Goal: Transaction & Acquisition: Purchase product/service

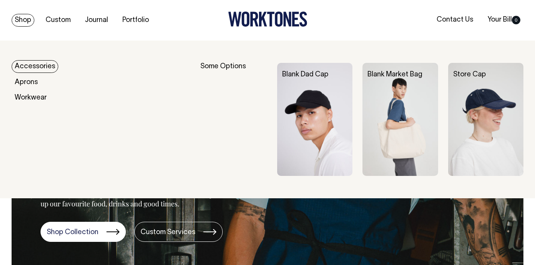
click at [29, 19] on link "Shop" at bounding box center [23, 20] width 23 height 13
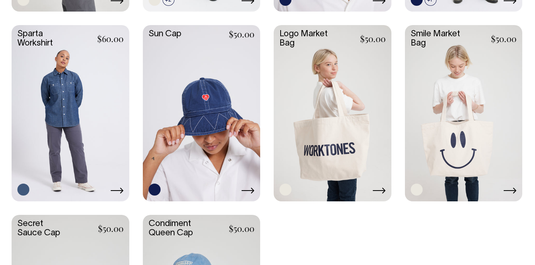
scroll to position [1151, 0]
click at [65, 95] on link at bounding box center [71, 112] width 118 height 175
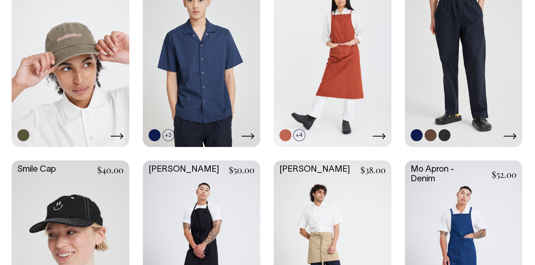
click at [465, 72] on link at bounding box center [464, 58] width 118 height 175
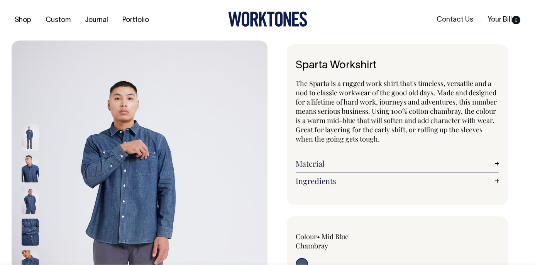
click at [35, 230] on img at bounding box center [30, 232] width 17 height 27
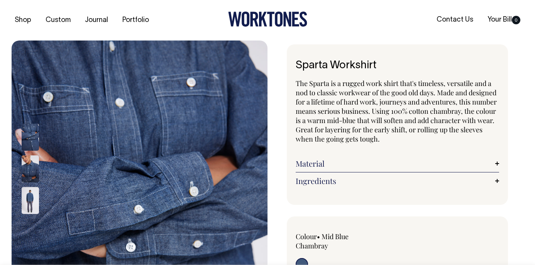
click at [27, 196] on img at bounding box center [30, 200] width 17 height 27
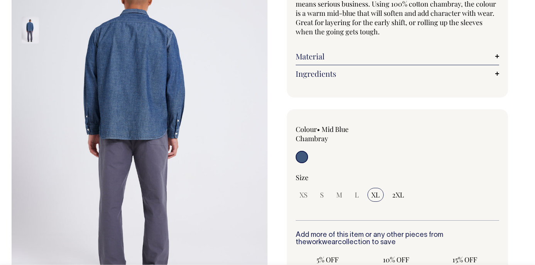
scroll to position [108, 0]
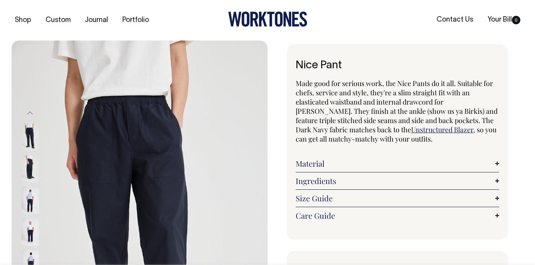
click at [29, 200] on img at bounding box center [30, 200] width 17 height 27
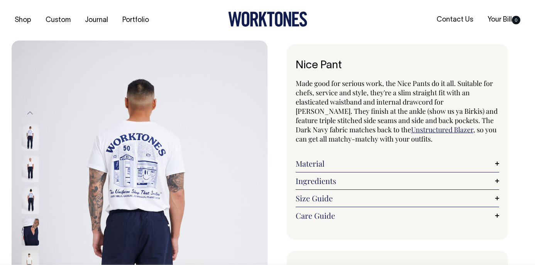
click at [32, 234] on img at bounding box center [30, 232] width 17 height 27
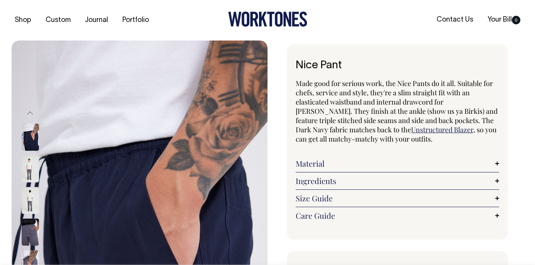
click at [32, 239] on img at bounding box center [30, 232] width 17 height 27
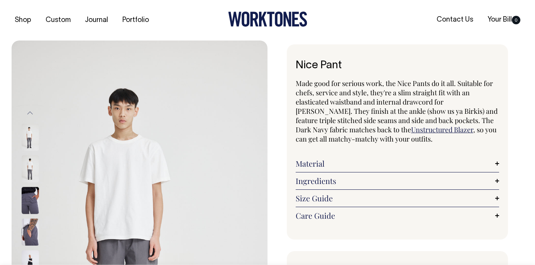
click at [29, 111] on button "Previous" at bounding box center [30, 112] width 12 height 17
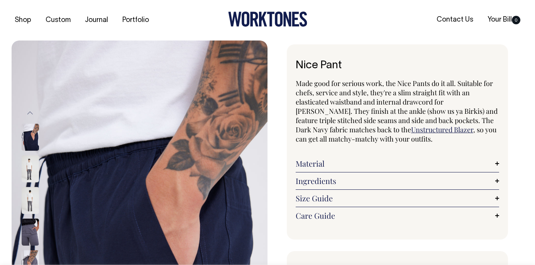
click at [29, 111] on button "Previous" at bounding box center [30, 112] width 12 height 17
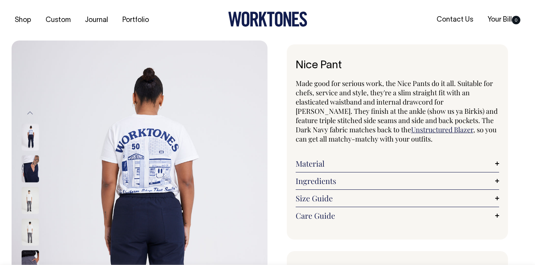
click at [29, 111] on button "Previous" at bounding box center [30, 112] width 12 height 17
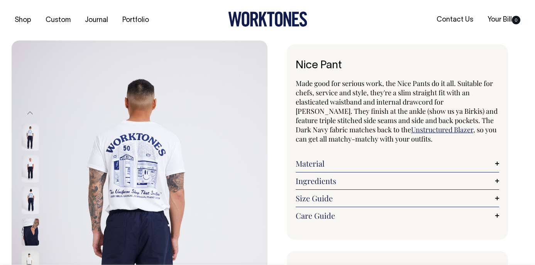
click at [32, 170] on img at bounding box center [30, 169] width 17 height 27
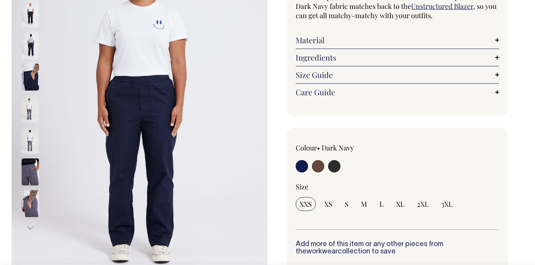
scroll to position [124, 0]
click at [33, 18] on img at bounding box center [30, 13] width 17 height 27
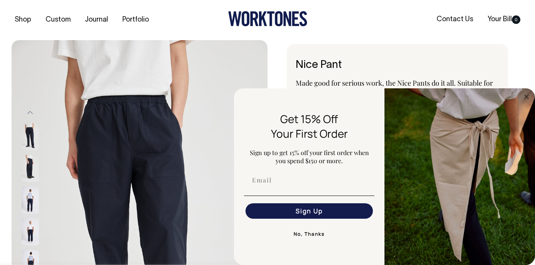
scroll to position [0, 0]
